Goal: Task Accomplishment & Management: Manage account settings

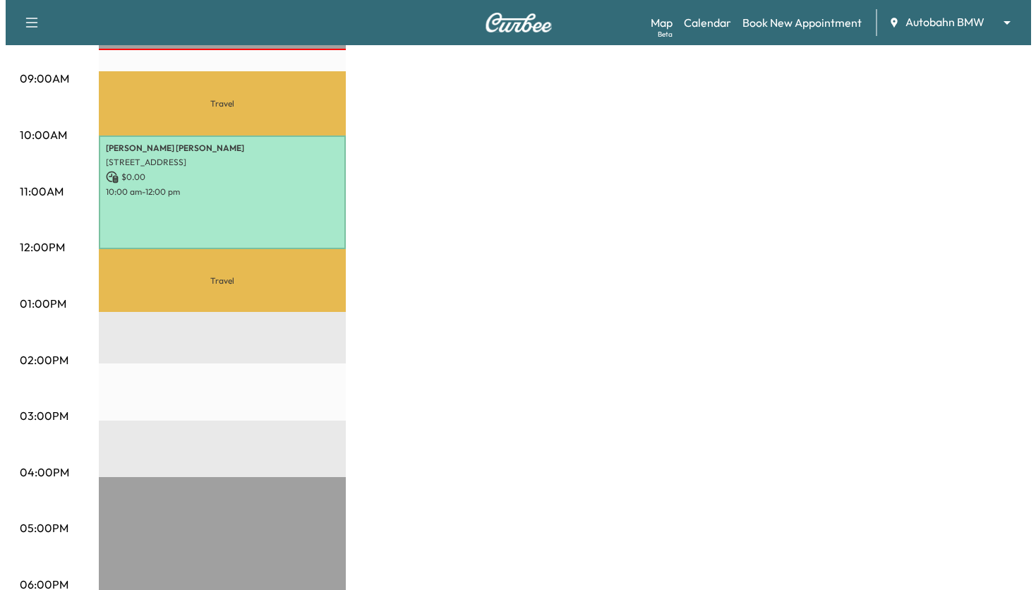
scroll to position [353, 0]
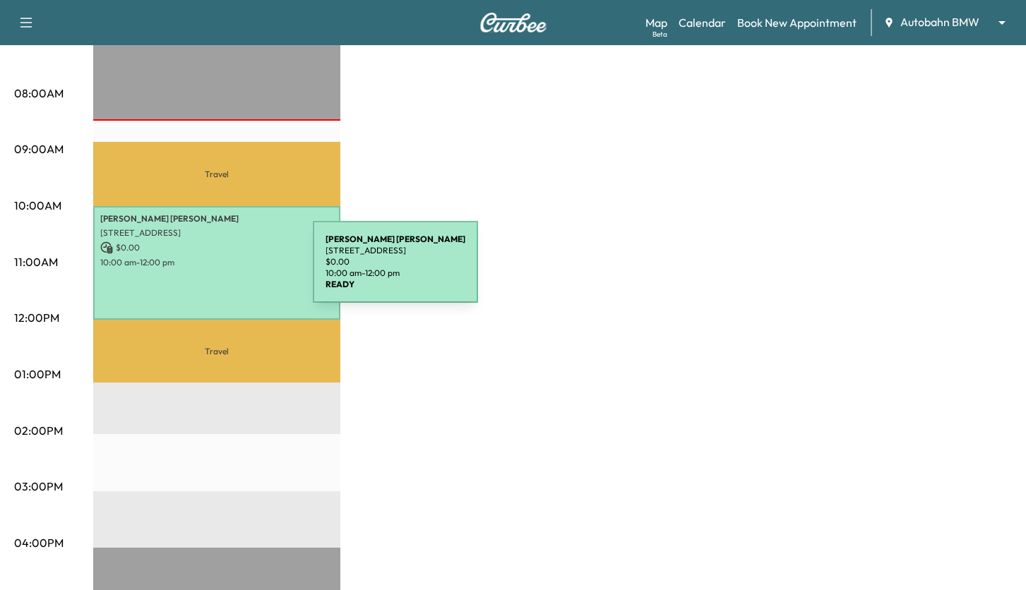
click at [201, 262] on p "10:00 am - 12:00 pm" at bounding box center [216, 262] width 233 height 11
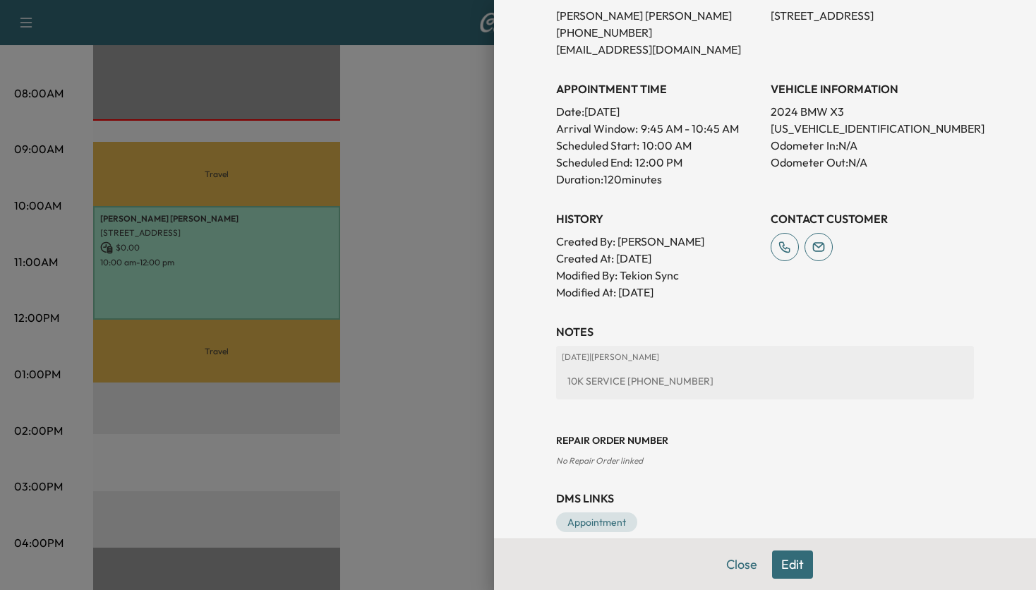
scroll to position [344, 0]
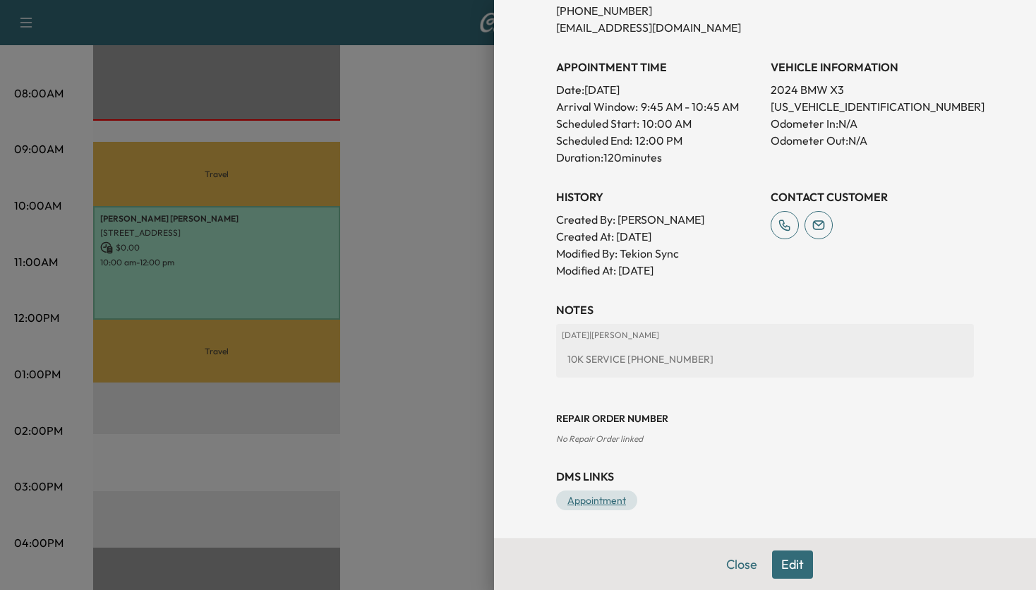
click at [592, 502] on link "Appointment" at bounding box center [596, 501] width 81 height 20
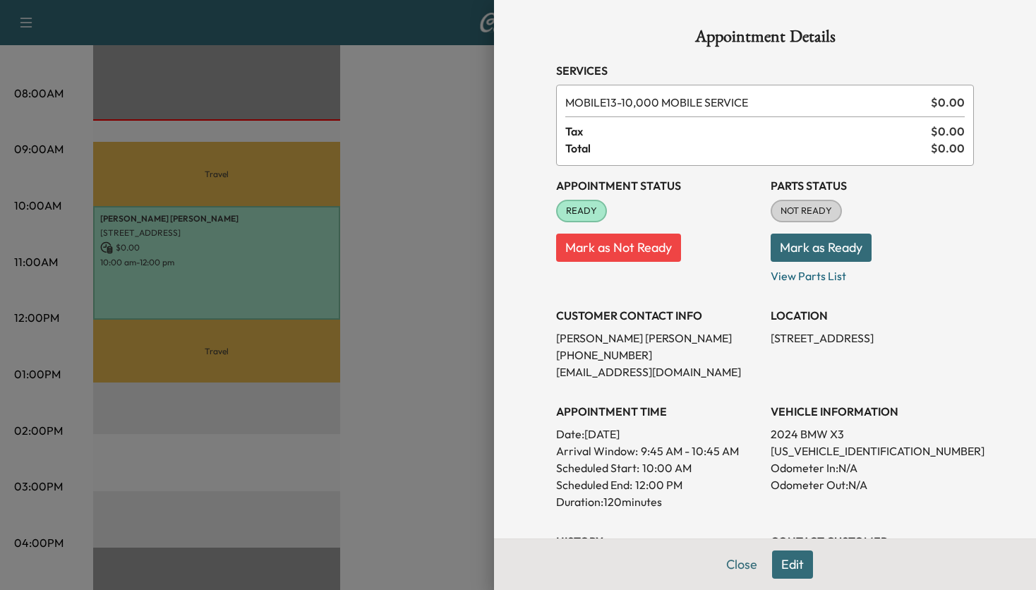
click at [820, 244] on button "Mark as Ready" at bounding box center [821, 248] width 101 height 28
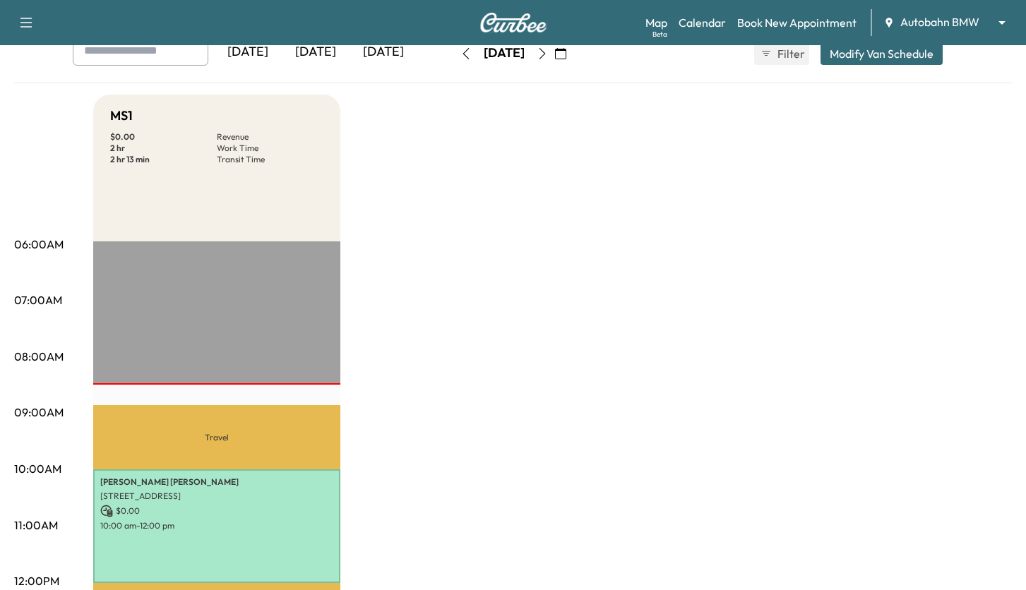
scroll to position [282, 0]
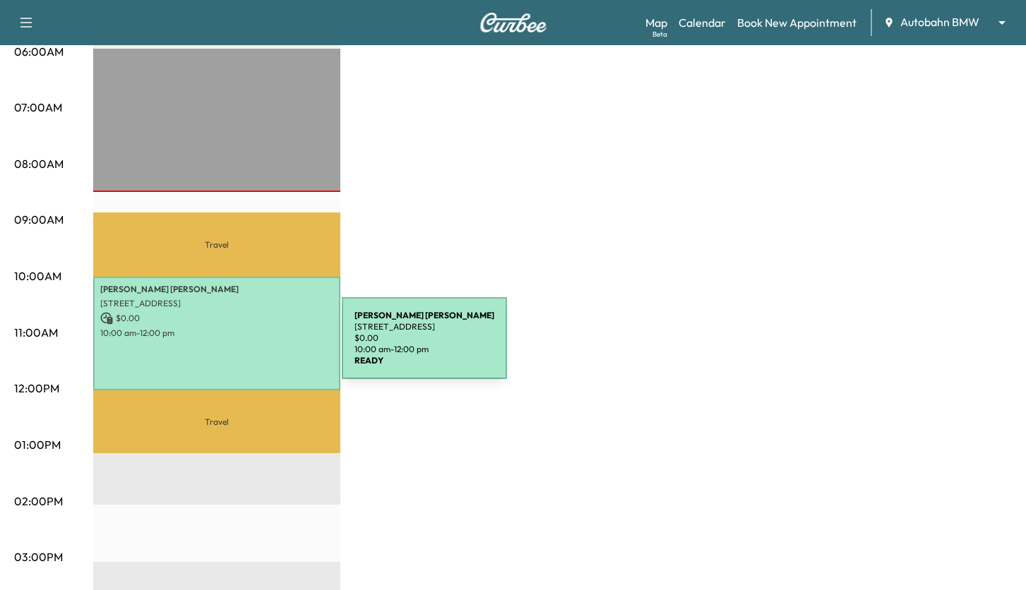
click at [221, 315] on p "$ 0.00" at bounding box center [216, 318] width 233 height 13
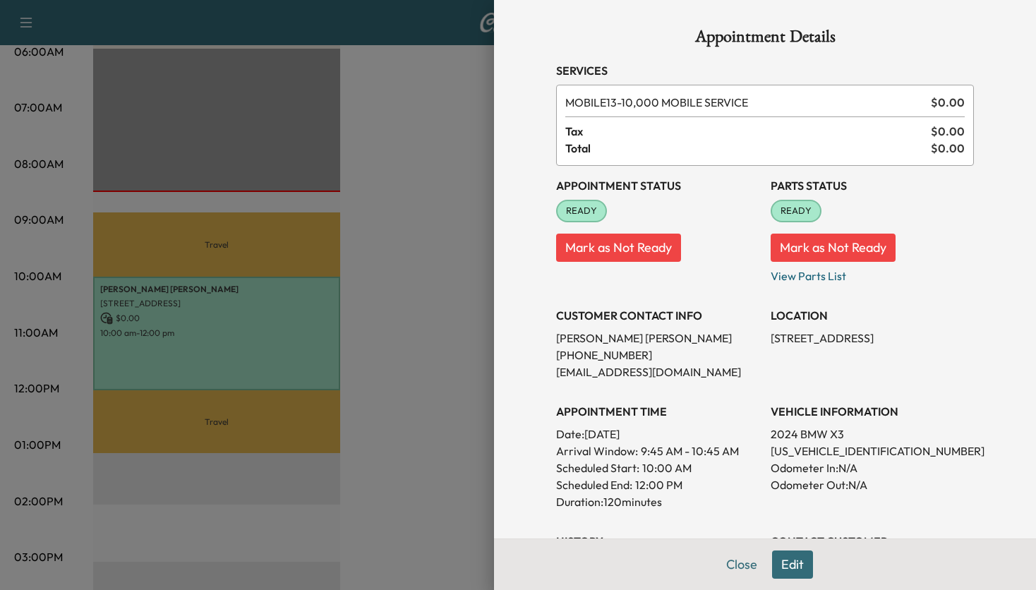
click at [432, 236] on div at bounding box center [518, 295] width 1036 height 590
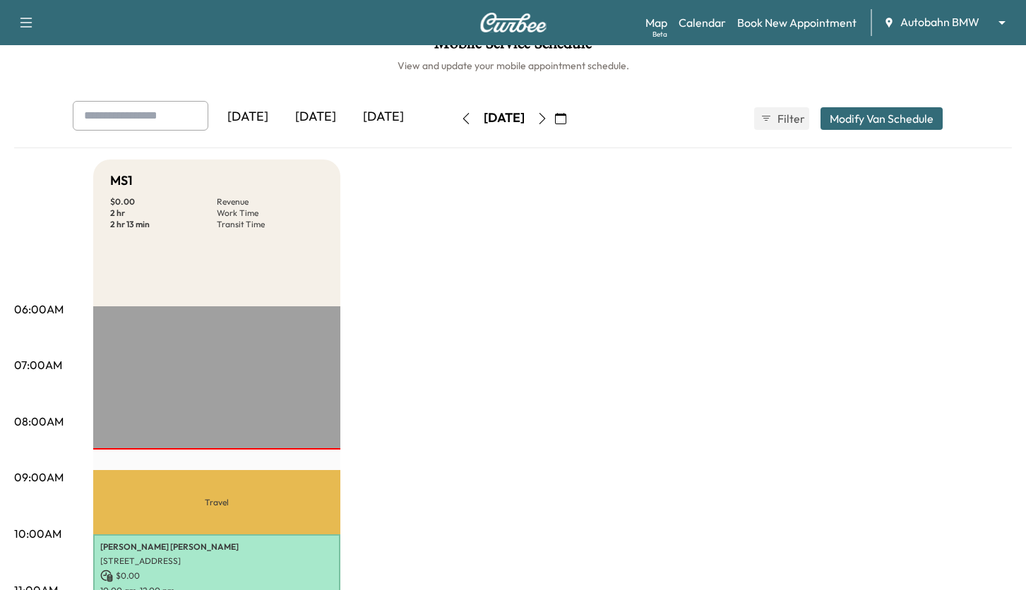
scroll to position [0, 0]
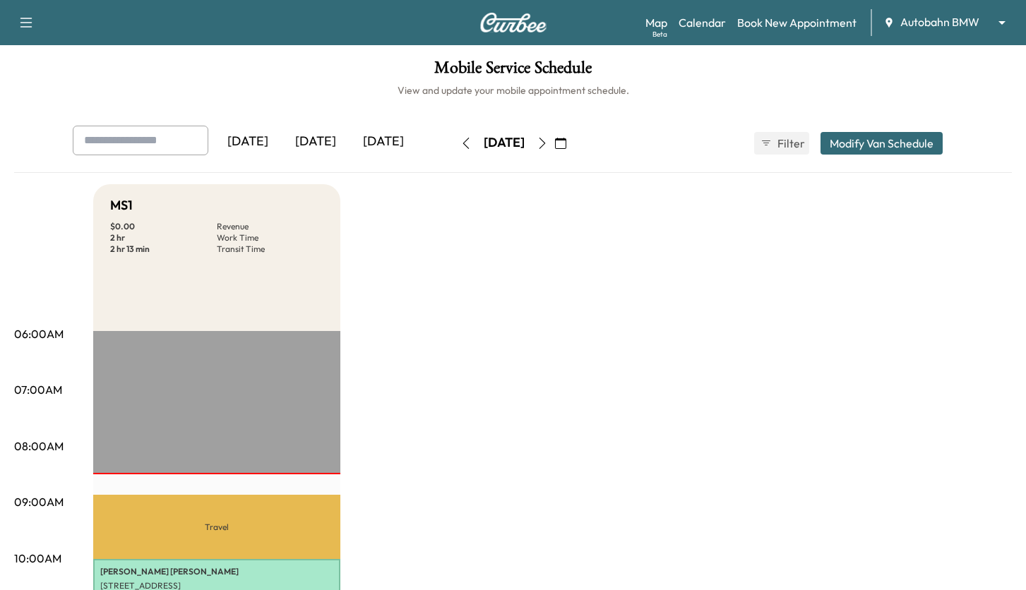
click at [548, 144] on icon "button" at bounding box center [541, 143] width 11 height 11
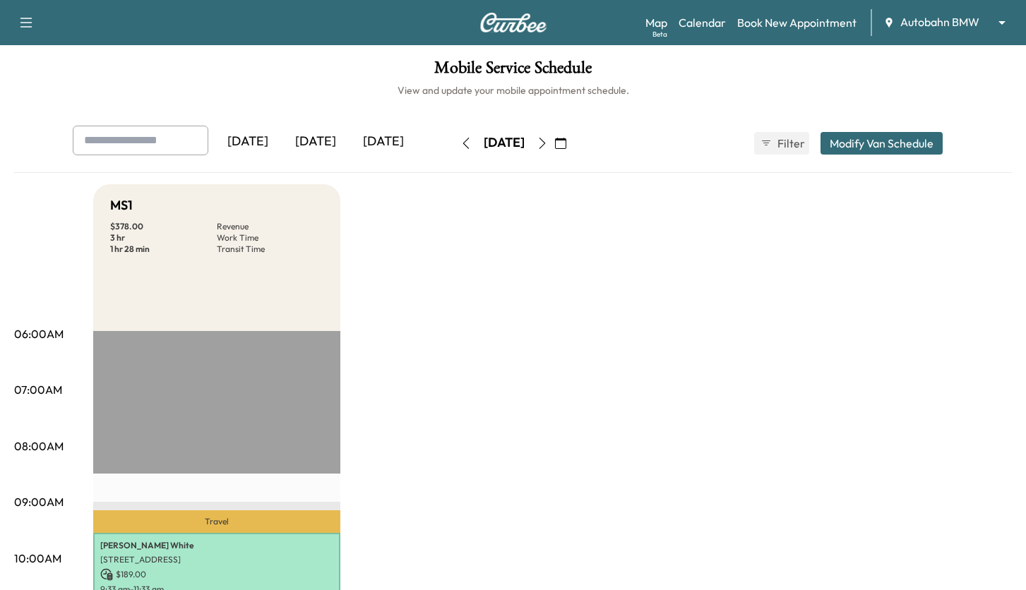
click at [460, 140] on icon "button" at bounding box center [465, 143] width 11 height 11
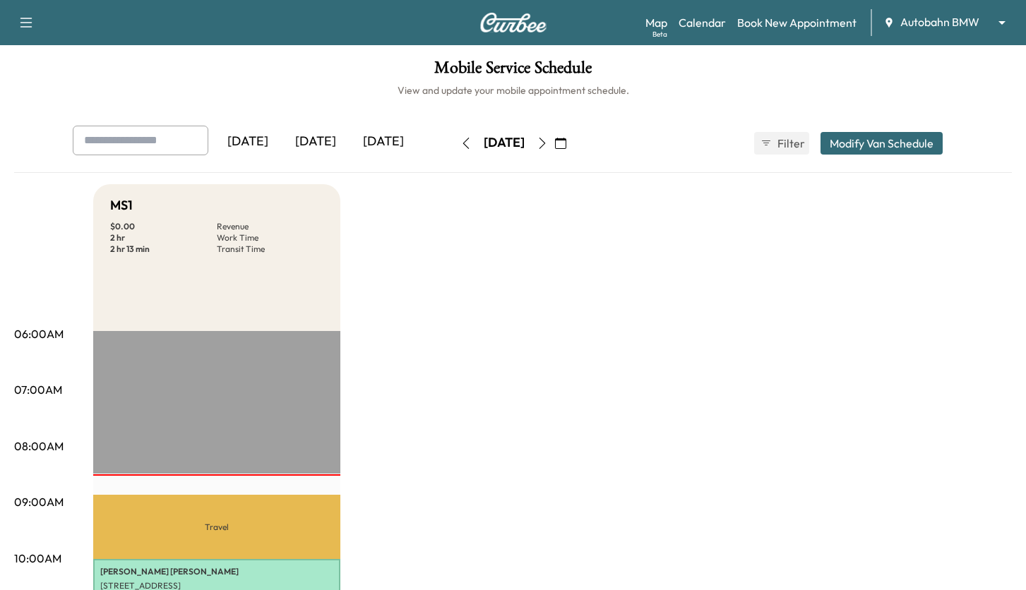
click at [554, 140] on button "button" at bounding box center [542, 143] width 24 height 23
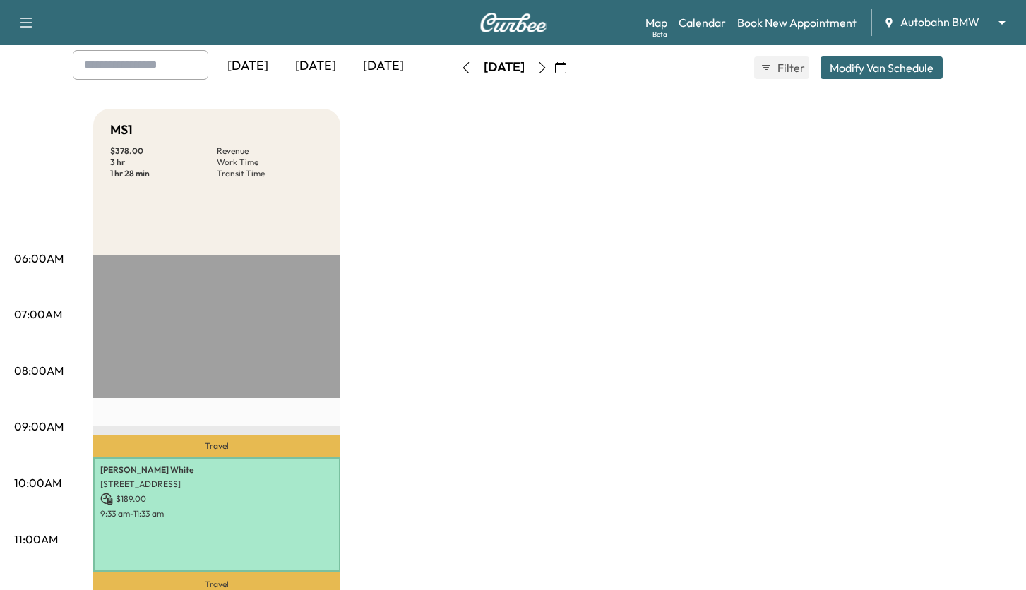
scroll to position [71, 0]
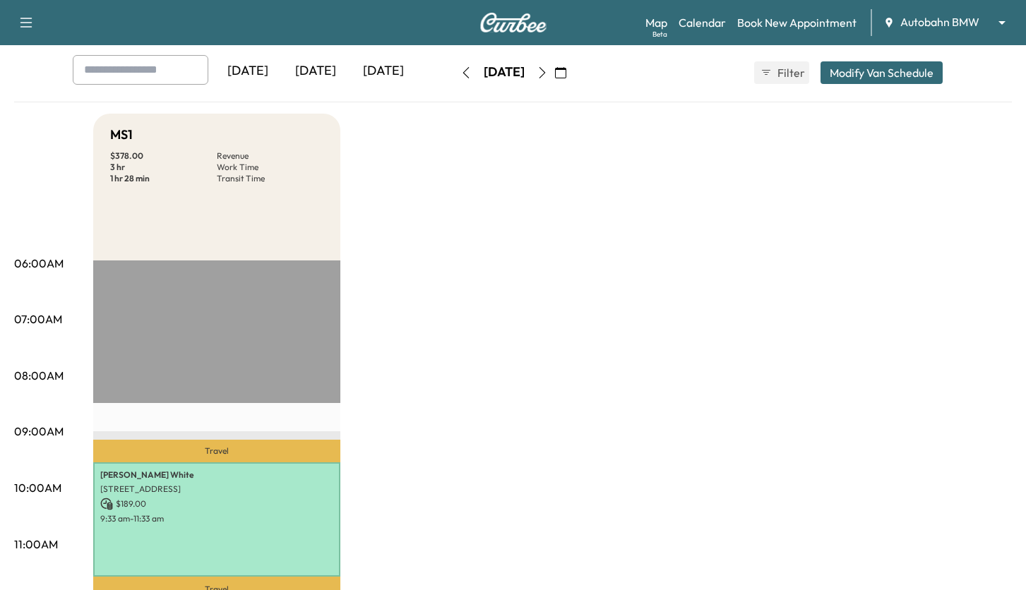
click at [548, 67] on icon "button" at bounding box center [541, 72] width 11 height 11
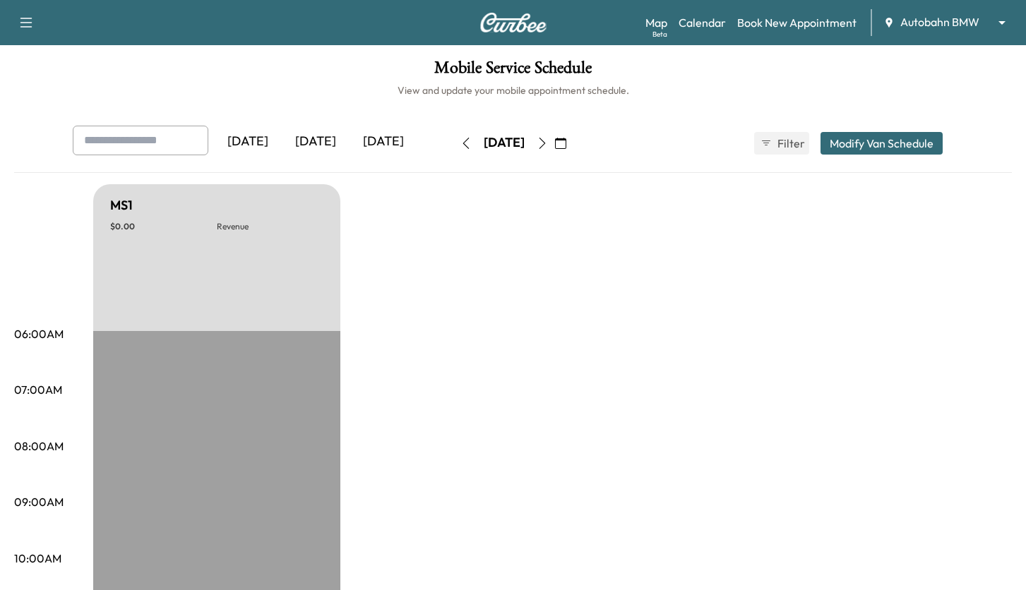
click at [548, 143] on icon "button" at bounding box center [541, 143] width 11 height 11
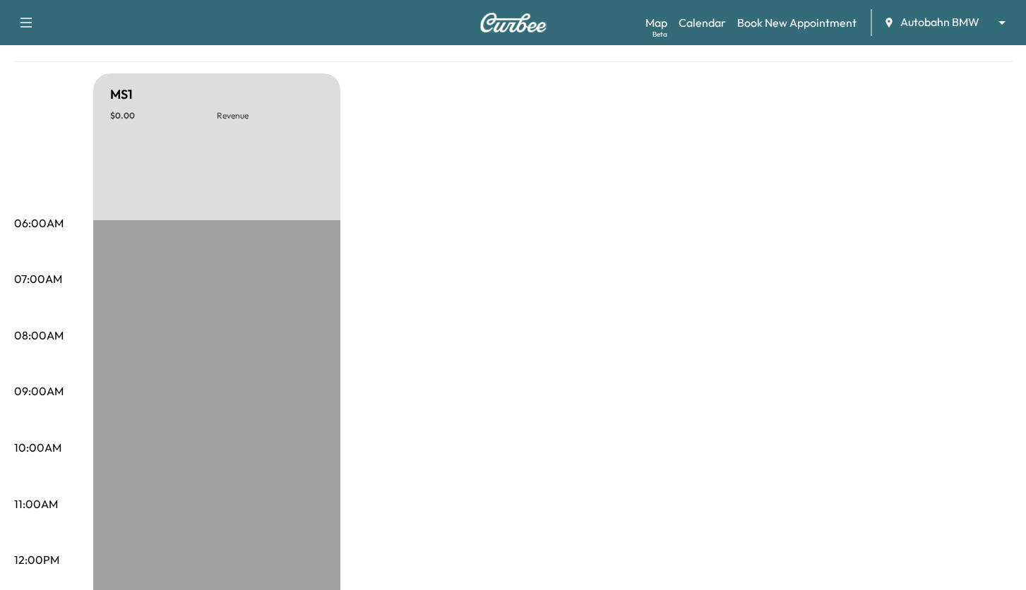
scroll to position [141, 0]
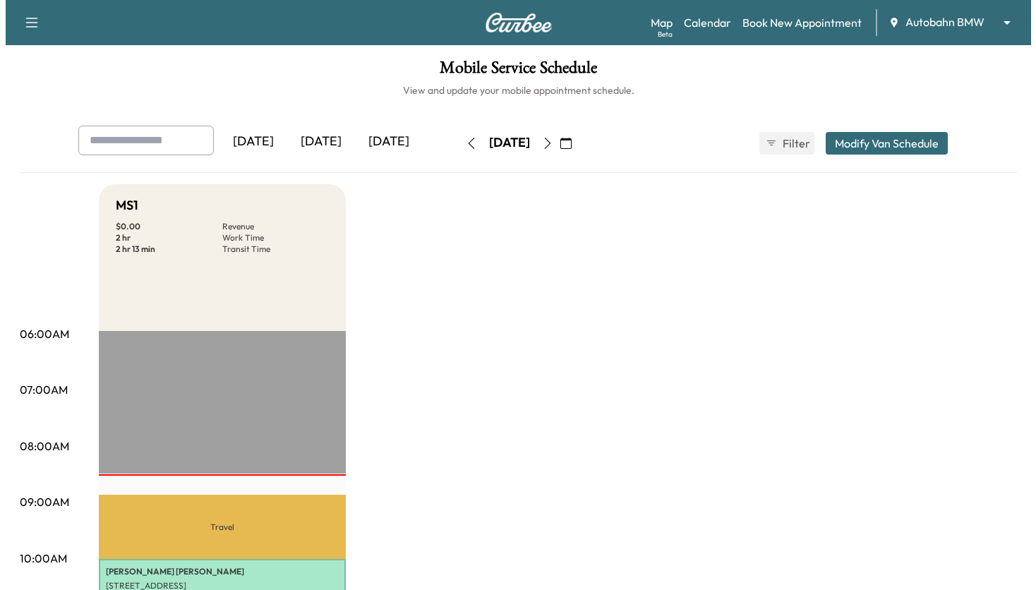
scroll to position [141, 0]
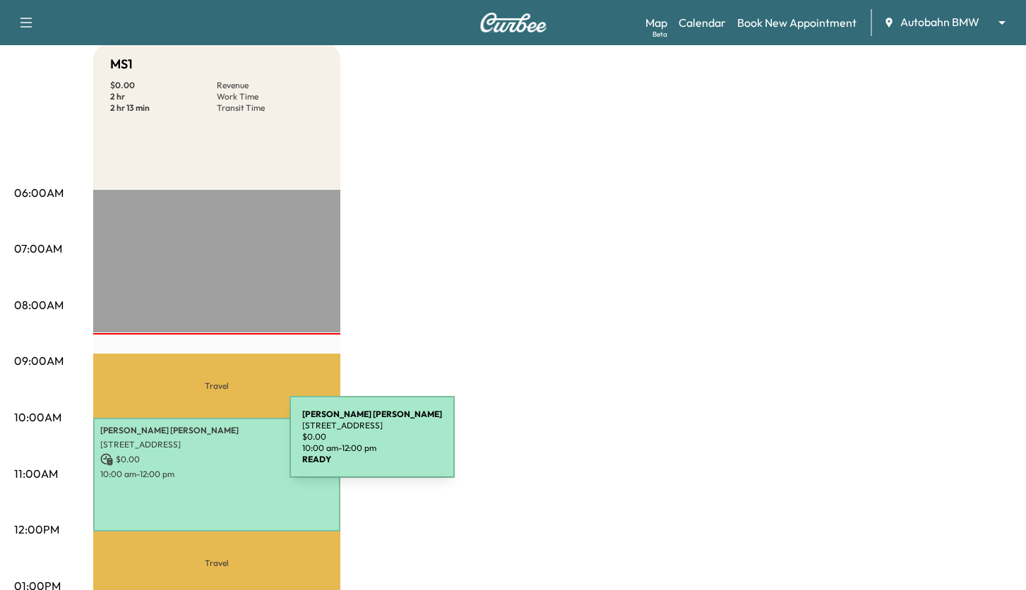
click at [184, 445] on p "[STREET_ADDRESS]" at bounding box center [216, 444] width 233 height 11
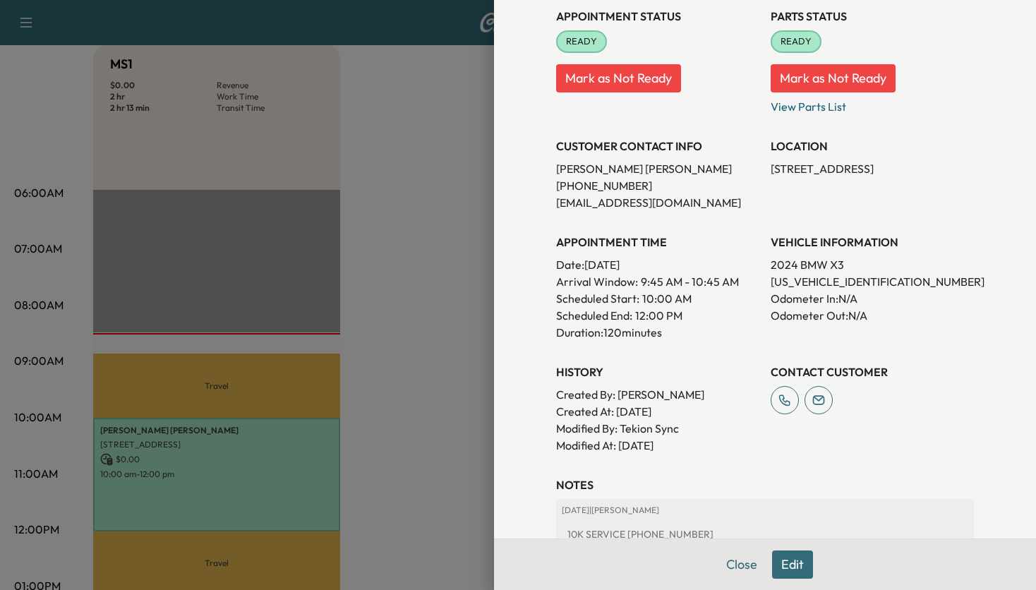
scroll to position [344, 0]
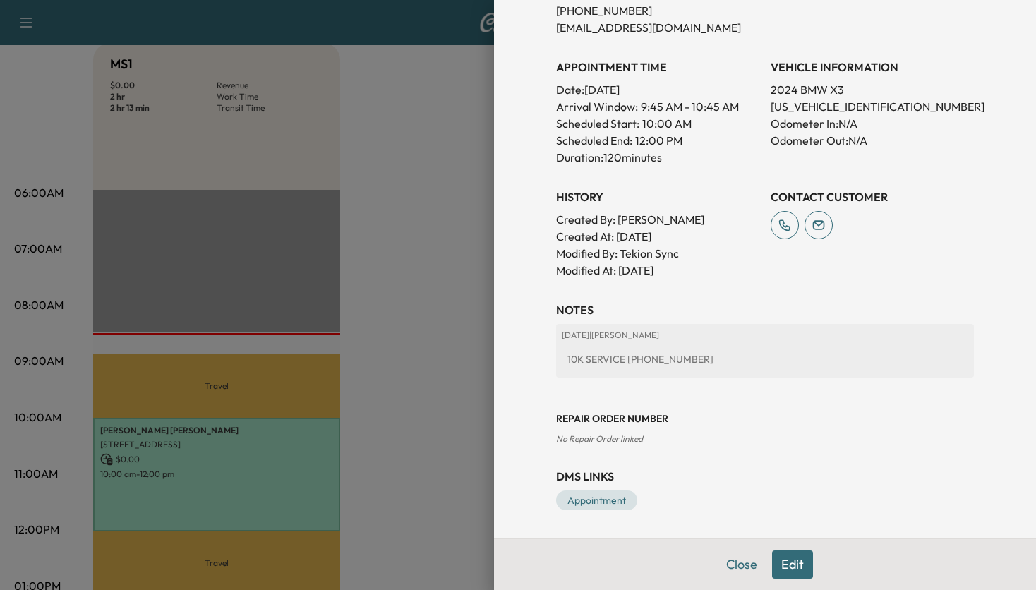
click at [596, 500] on link "Appointment" at bounding box center [596, 501] width 81 height 20
